Goal: Task Accomplishment & Management: Complete application form

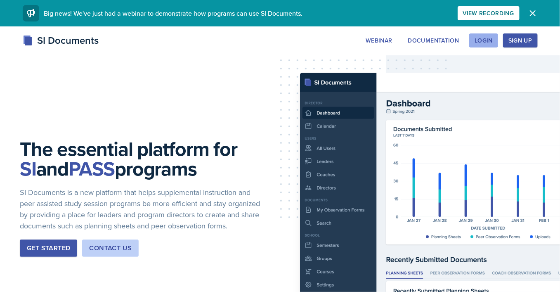
click at [487, 42] on div "Login" at bounding box center [483, 40] width 18 height 7
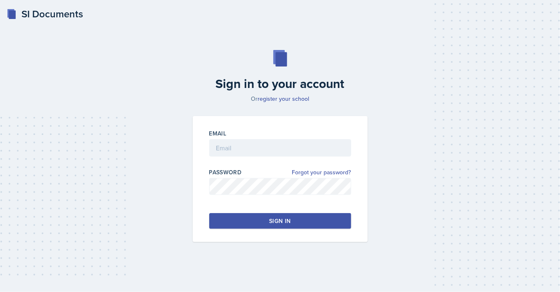
type input "[EMAIL_ADDRESS][PERSON_NAME][DOMAIN_NAME]"
click at [280, 219] on div "Sign in" at bounding box center [279, 221] width 21 height 8
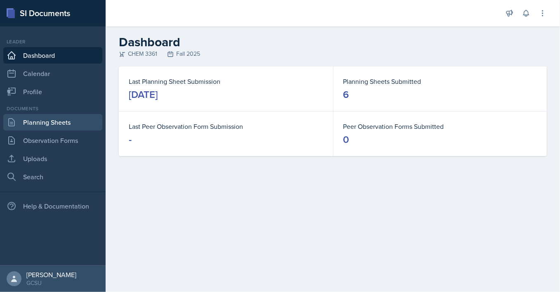
click at [63, 121] on link "Planning Sheets" at bounding box center [52, 122] width 99 height 16
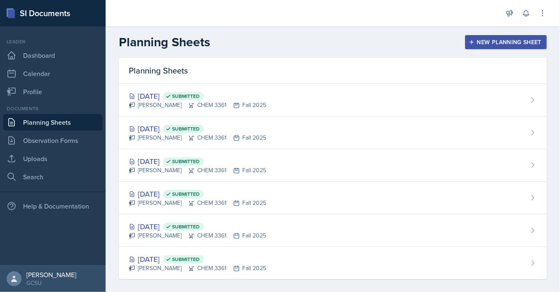
click at [475, 45] on button "New Planning Sheet" at bounding box center [506, 42] width 82 height 14
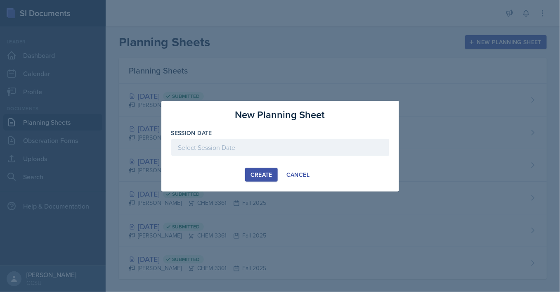
click at [243, 138] on div "Session Date" at bounding box center [280, 146] width 218 height 35
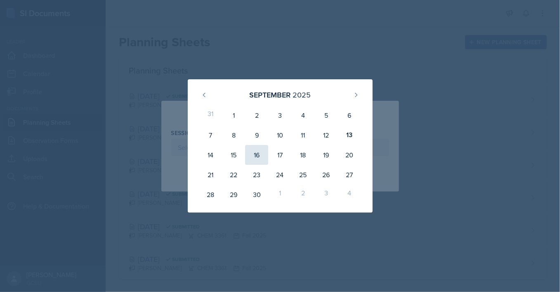
click at [258, 153] on div "16" at bounding box center [256, 155] width 23 height 20
type input "[DATE]"
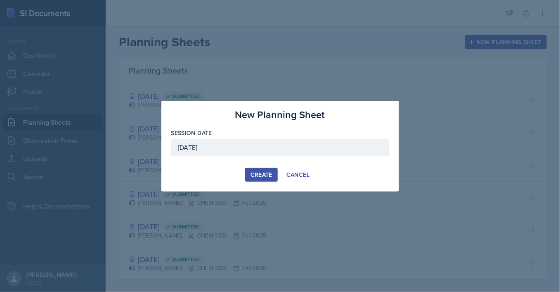
click at [261, 172] on div "Create" at bounding box center [261, 174] width 22 height 7
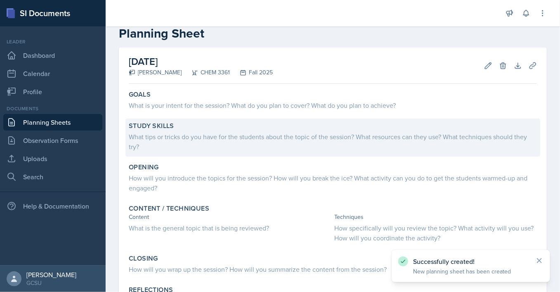
scroll to position [19, 0]
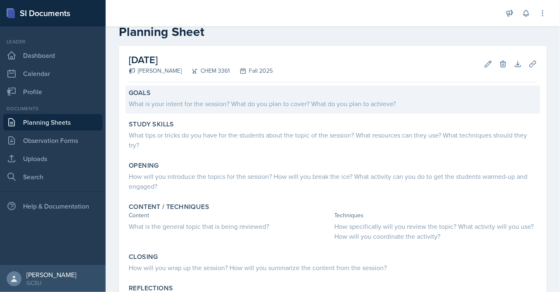
click at [215, 104] on div "What is your intent for the session? What do you plan to cover? What do you pla…" at bounding box center [333, 104] width 408 height 10
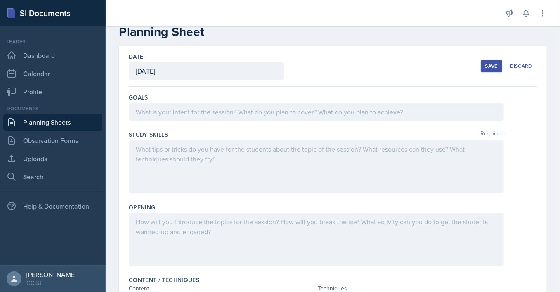
click at [219, 110] on div at bounding box center [316, 111] width 375 height 17
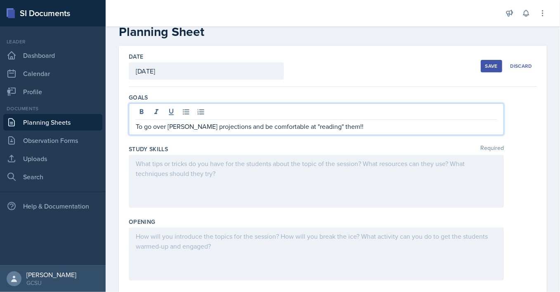
click at [231, 156] on div at bounding box center [316, 181] width 375 height 53
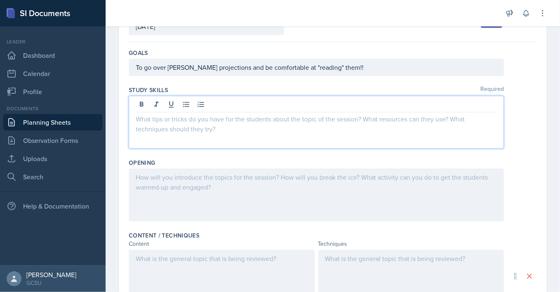
scroll to position [65, 0]
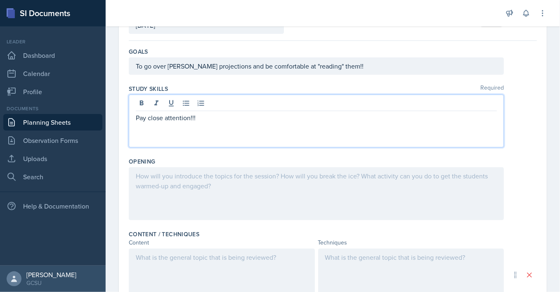
click at [191, 121] on p "Pay close attention!!!" at bounding box center [316, 118] width 361 height 10
click at [339, 117] on p "Pay close attention, number your carbons, label your angles!!!" at bounding box center [316, 118] width 361 height 10
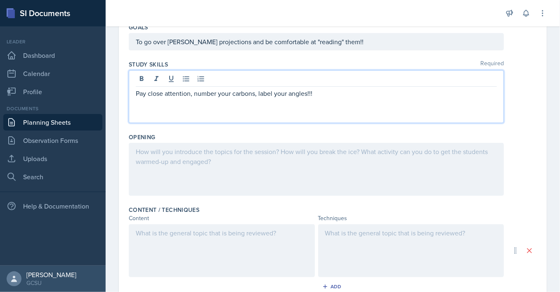
scroll to position [94, 0]
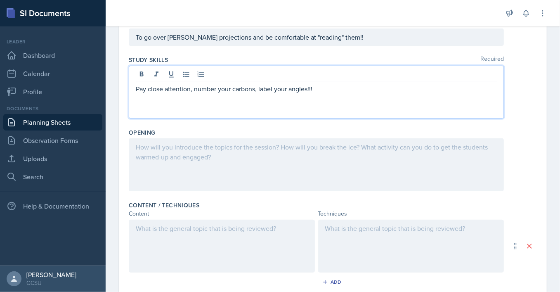
click at [241, 158] on div at bounding box center [316, 164] width 375 height 53
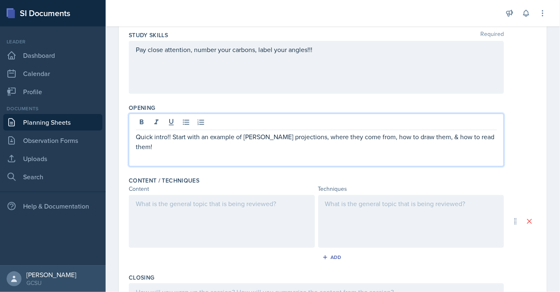
scroll to position [128, 0]
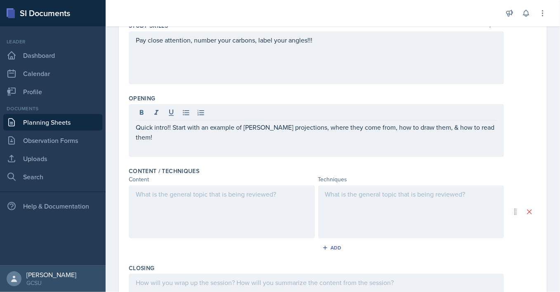
click at [282, 198] on div at bounding box center [222, 211] width 186 height 53
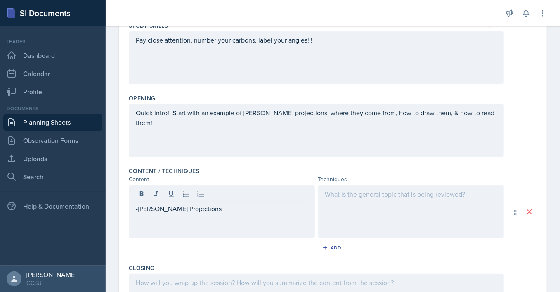
click at [381, 204] on div at bounding box center [411, 211] width 186 height 53
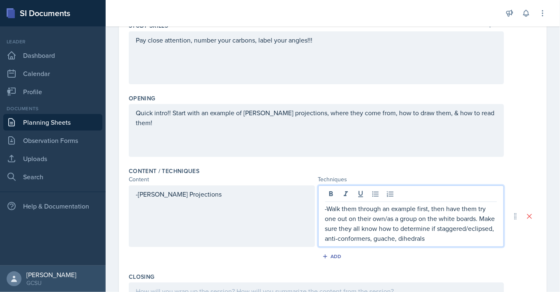
click at [389, 237] on p "-Walk them through an example first, then have them try one out on their own/as…" at bounding box center [411, 223] width 172 height 40
click at [378, 238] on p "-Walk them through an example first, then have them try one out on their own/as…" at bounding box center [411, 223] width 172 height 40
click at [429, 239] on p "-Walk them through an example first, then have them try one out on their own/as…" at bounding box center [411, 223] width 172 height 40
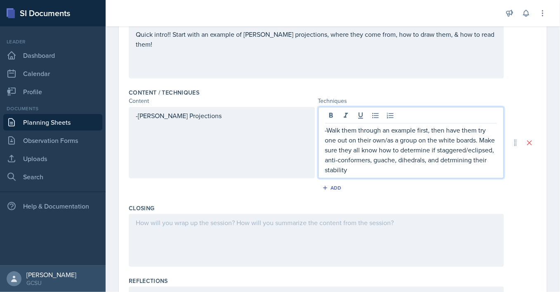
scroll to position [207, 0]
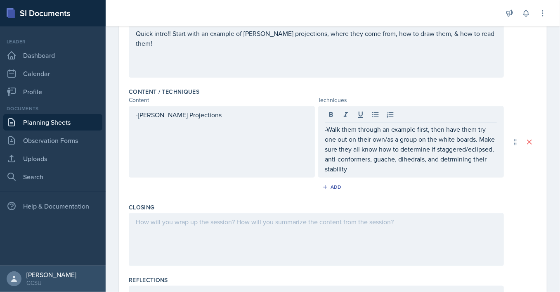
click at [241, 132] on div "-[PERSON_NAME] Projections" at bounding box center [222, 141] width 186 height 71
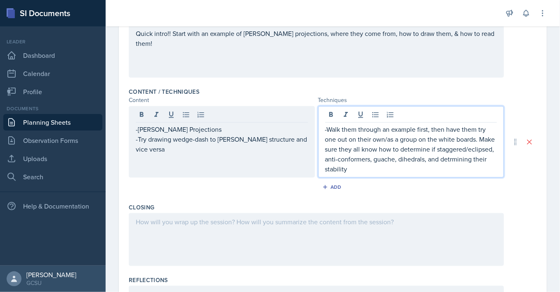
click at [365, 157] on p "-Walk them through an example first, then have them try one out on their own/as…" at bounding box center [411, 148] width 172 height 49
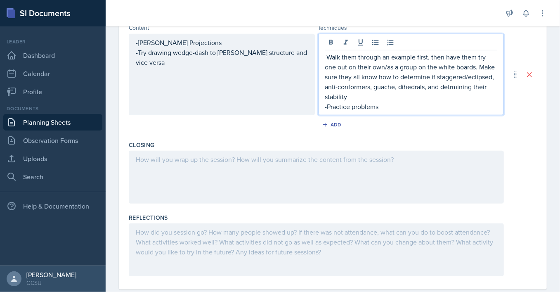
scroll to position [280, 0]
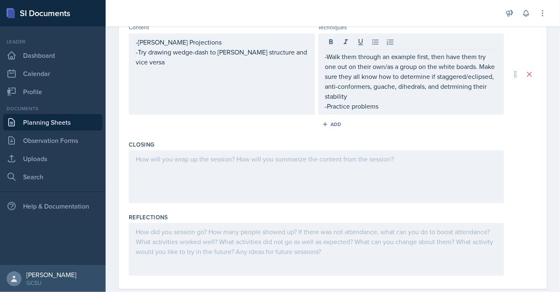
click at [253, 165] on div at bounding box center [316, 176] width 375 height 53
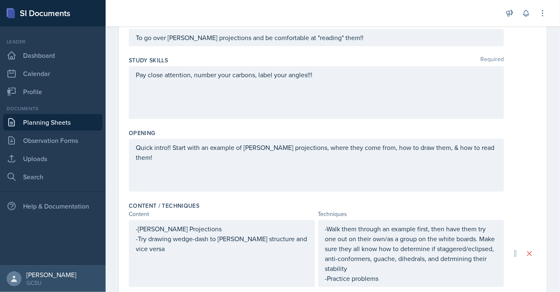
scroll to position [0, 0]
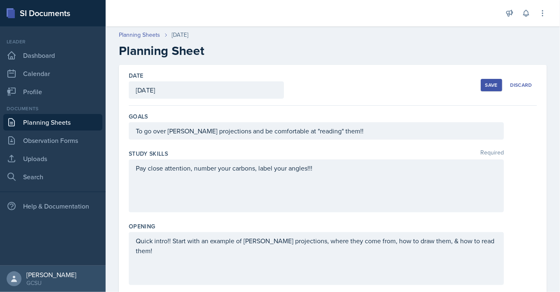
click at [490, 85] on div "Save" at bounding box center [491, 85] width 12 height 7
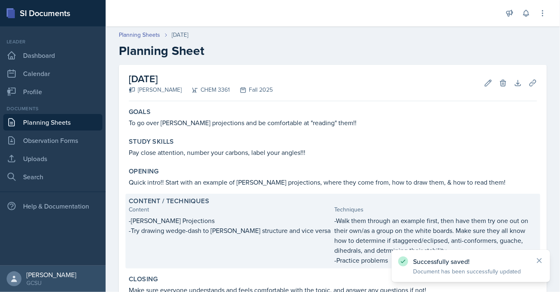
scroll to position [111, 0]
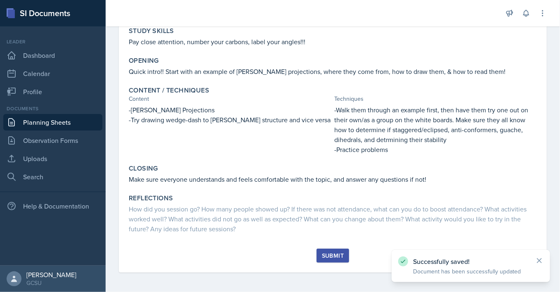
click at [339, 257] on div "Submit" at bounding box center [333, 255] width 22 height 7
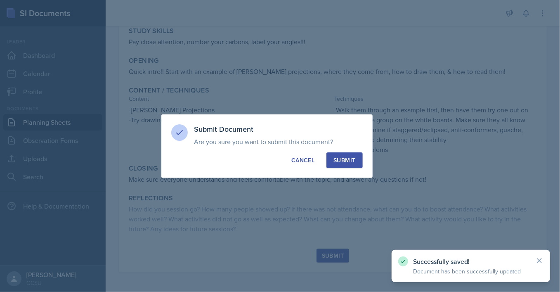
click at [339, 155] on button "Submit" at bounding box center [344, 160] width 36 height 16
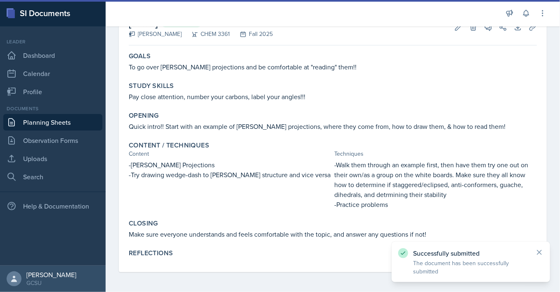
scroll to position [55, 0]
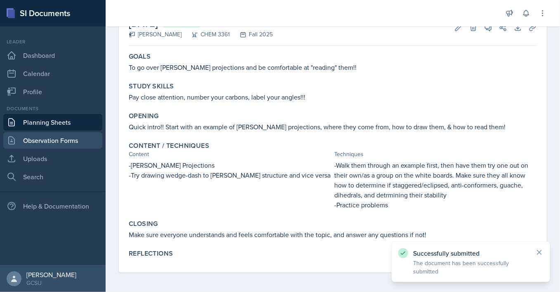
click at [68, 146] on link "Observation Forms" at bounding box center [52, 140] width 99 height 16
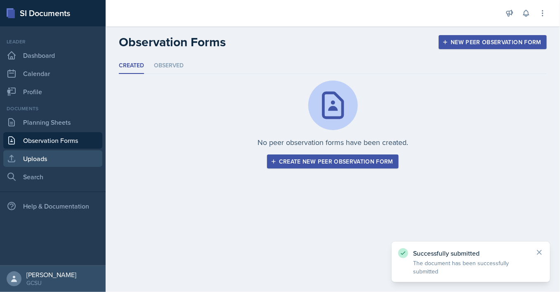
click at [77, 156] on link "Uploads" at bounding box center [52, 158] width 99 height 16
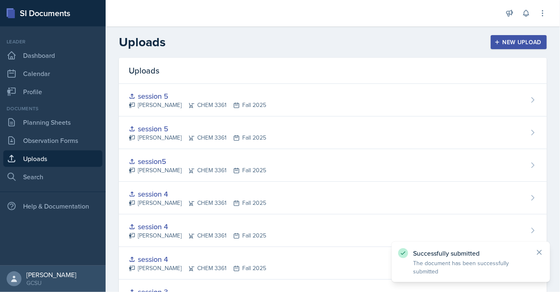
click at [514, 45] on div "New Upload" at bounding box center [519, 42] width 46 height 7
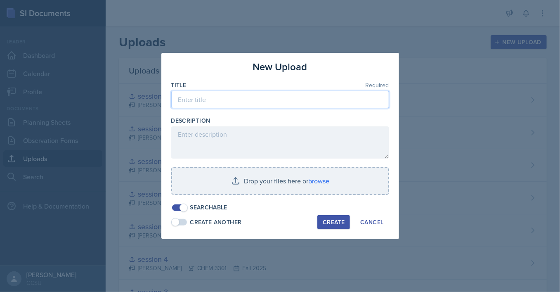
click at [263, 103] on input at bounding box center [280, 99] width 218 height 17
type input "session 6"
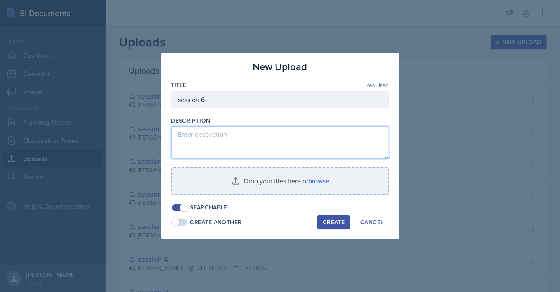
click at [271, 134] on textarea at bounding box center [280, 142] width 218 height 32
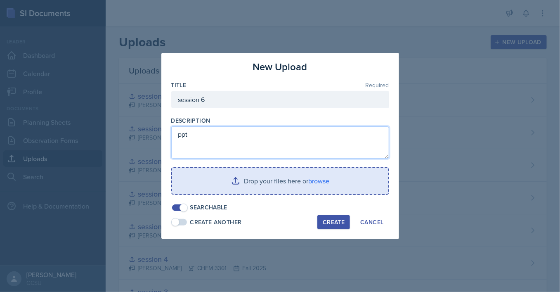
type textarea "ppt"
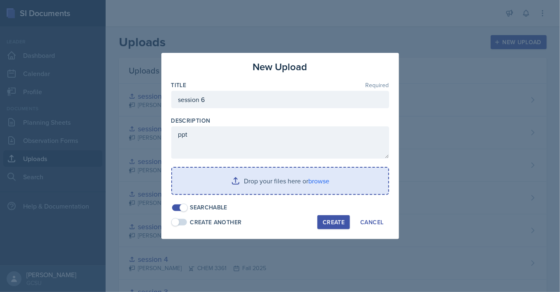
click at [290, 179] on input "file" at bounding box center [280, 180] width 216 height 26
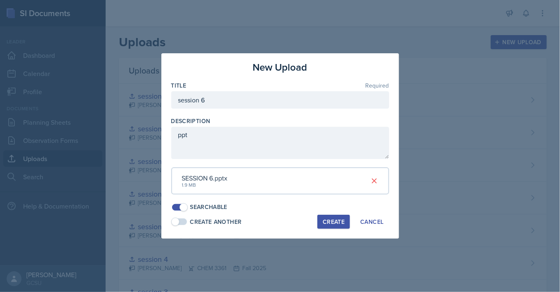
click at [333, 224] on div "Create" at bounding box center [334, 221] width 22 height 7
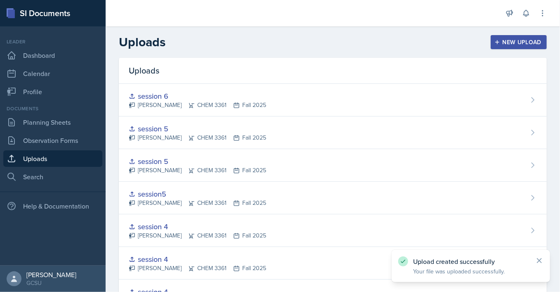
click at [331, 80] on div "Uploads" at bounding box center [333, 71] width 428 height 26
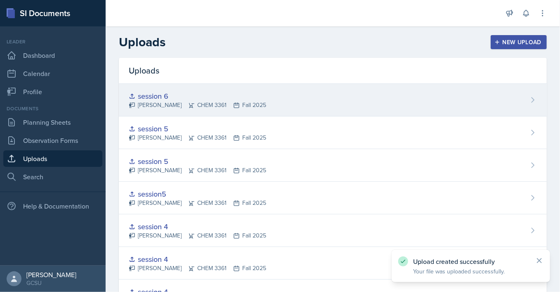
click at [348, 95] on div "session 6 [PERSON_NAME] CHEM 3361 Fall 2025" at bounding box center [333, 100] width 428 height 33
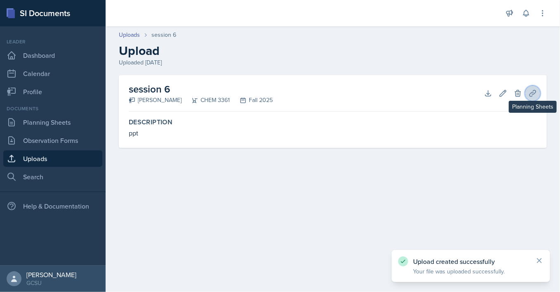
click at [534, 98] on button "Planning Sheets" at bounding box center [532, 93] width 15 height 15
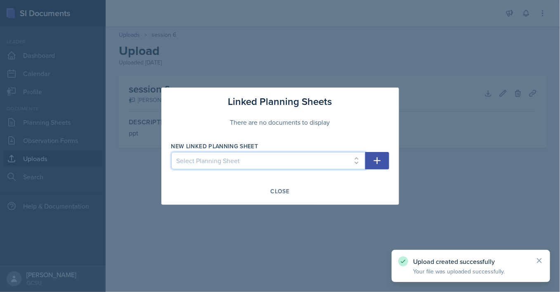
click at [171, 152] on select "Select Planning Sheet [DATE] [DATE] [DATE] [DATE] [DATE] [DATE] [DATE]" at bounding box center [268, 160] width 194 height 17
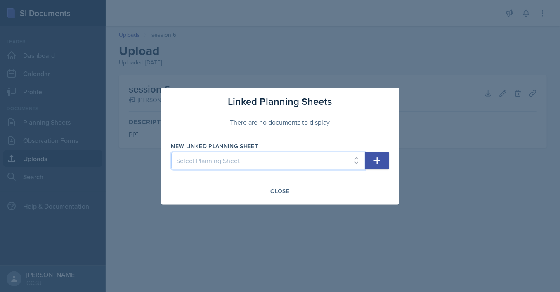
select select "4e80c780-ecce-4a7e-8f57-af8305fa25c9"
click option "[DATE]" at bounding box center [0, 0] width 0 height 0
click at [375, 166] on button "button" at bounding box center [377, 160] width 24 height 17
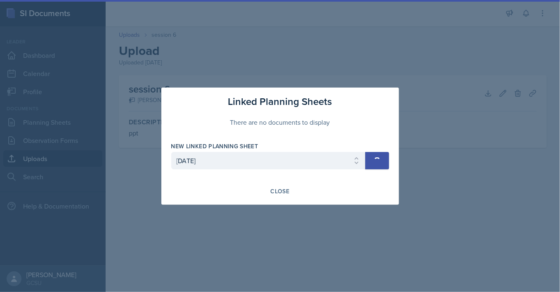
select select
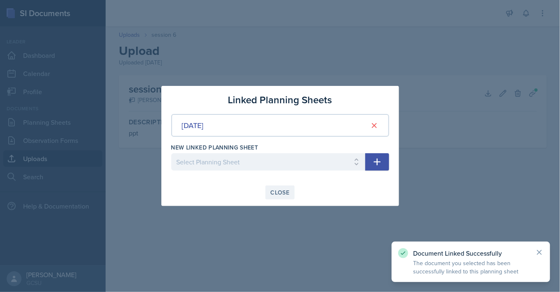
click at [281, 192] on div "Close" at bounding box center [280, 192] width 19 height 7
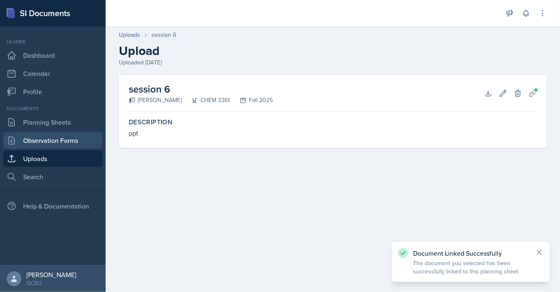
click at [54, 133] on link "Observation Forms" at bounding box center [52, 140] width 99 height 16
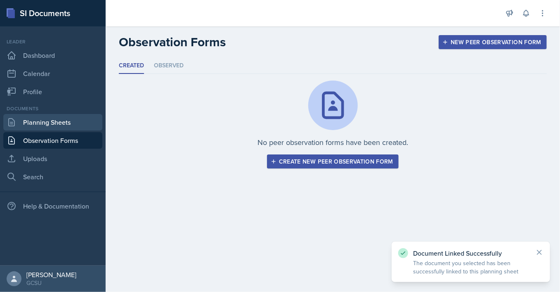
click at [51, 127] on link "Planning Sheets" at bounding box center [52, 122] width 99 height 16
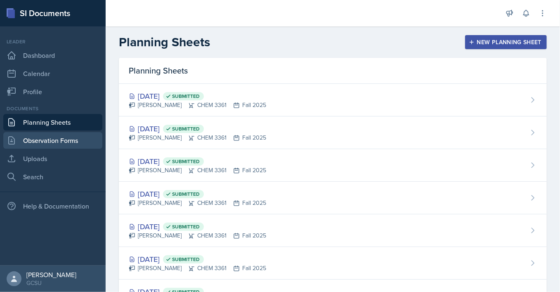
click at [70, 137] on link "Observation Forms" at bounding box center [52, 140] width 99 height 16
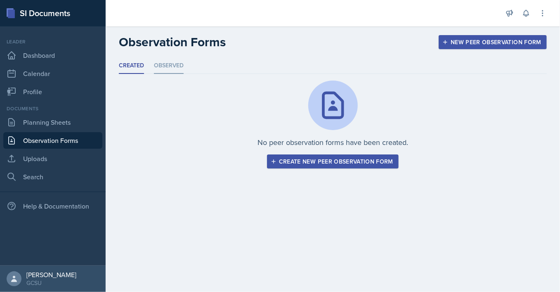
click at [169, 67] on li "Observed" at bounding box center [169, 66] width 30 height 16
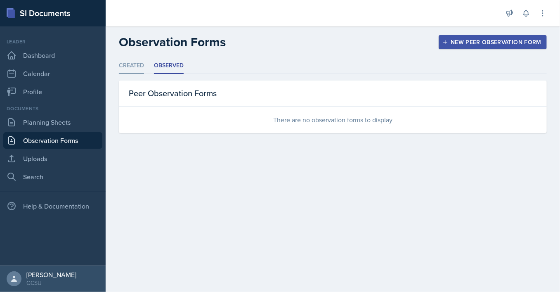
click at [125, 73] on li "Created" at bounding box center [131, 66] width 25 height 16
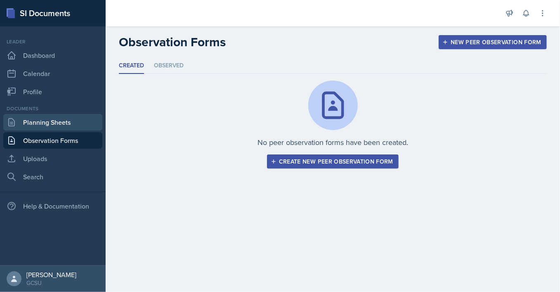
click at [57, 124] on link "Planning Sheets" at bounding box center [52, 122] width 99 height 16
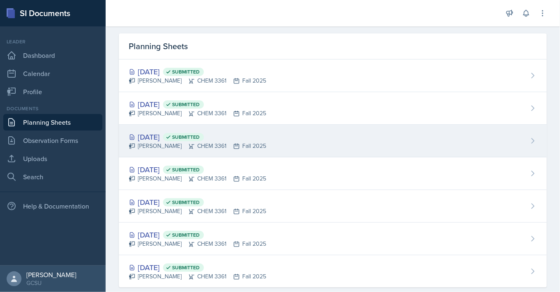
scroll to position [26, 0]
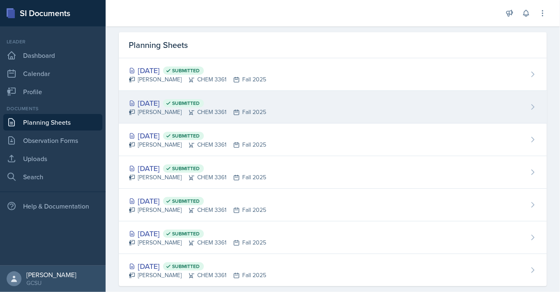
click at [254, 116] on div "[DATE] Submitted [PERSON_NAME] CHEM 3361 Fall 2025" at bounding box center [333, 107] width 428 height 33
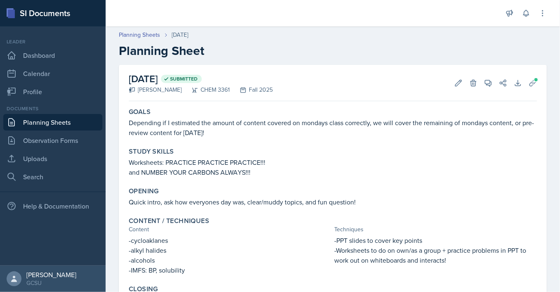
click at [61, 119] on link "Planning Sheets" at bounding box center [52, 122] width 99 height 16
